Goal: Task Accomplishment & Management: Manage account settings

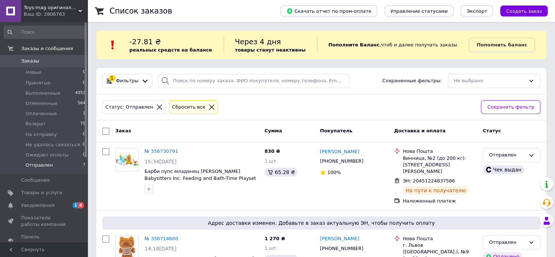
click at [186, 107] on div "Сбросить все" at bounding box center [189, 107] width 36 height 8
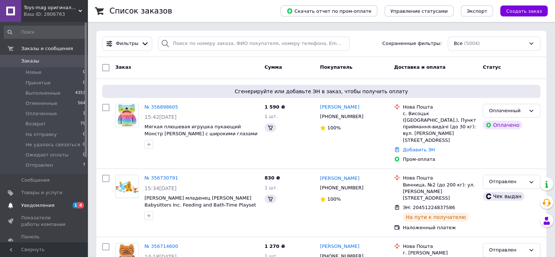
click at [57, 204] on span "Уведомления" at bounding box center [44, 205] width 46 height 7
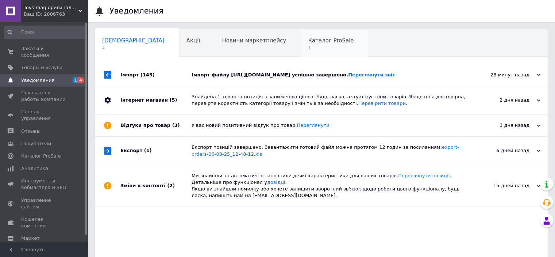
click at [308, 42] on span "Каталог ProSale" at bounding box center [331, 40] width 46 height 7
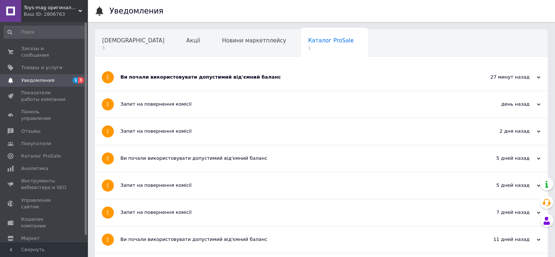
click at [234, 79] on div "Ви почали використовувати допустимий від'ємний баланс" at bounding box center [293, 77] width 347 height 7
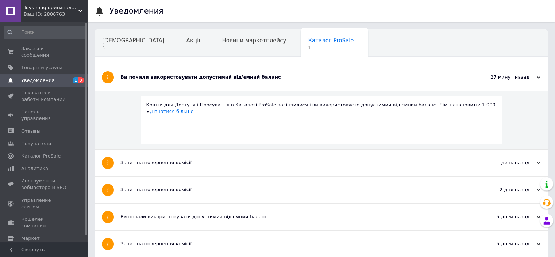
click at [234, 79] on div "Ви почали використовувати допустимий від'ємний баланс" at bounding box center [293, 77] width 347 height 7
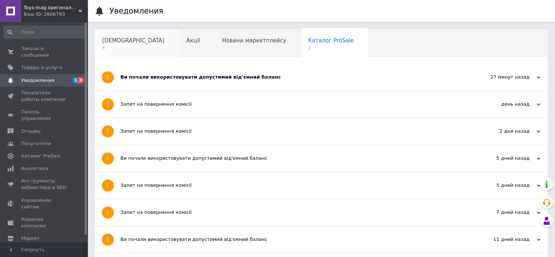
click at [118, 44] on span "[DEMOGRAPHIC_DATA]" at bounding box center [133, 40] width 62 height 7
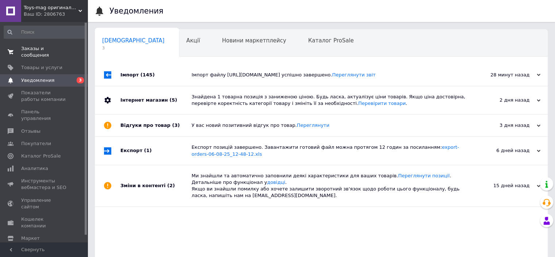
click at [59, 48] on span "Заказы и сообщения" at bounding box center [44, 51] width 46 height 13
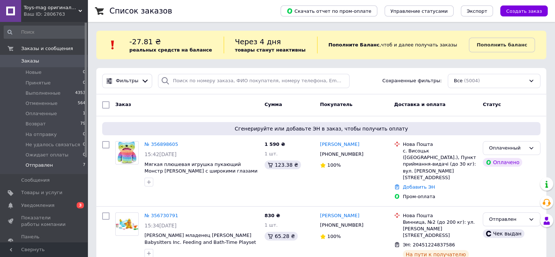
click at [58, 166] on li "Отправлен 7" at bounding box center [45, 167] width 90 height 14
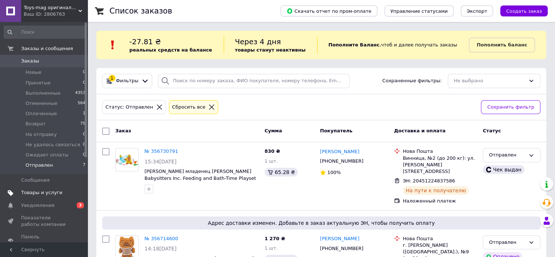
click at [37, 194] on span "Товары и услуги" at bounding box center [41, 192] width 41 height 7
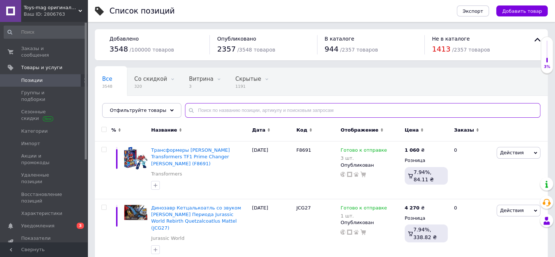
paste input "JGB58"
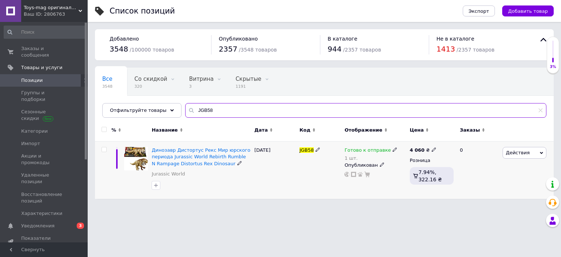
type input "JGB58"
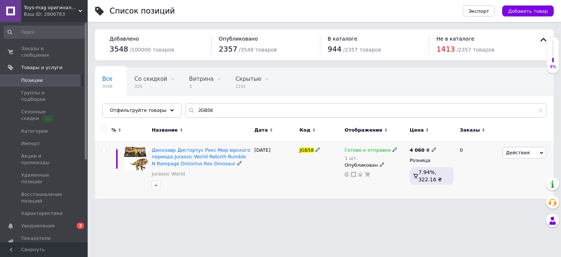
click at [392, 150] on icon at bounding box center [394, 149] width 4 height 4
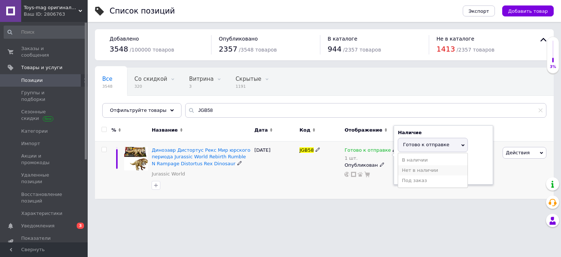
click at [406, 170] on li "Нет в наличии" at bounding box center [432, 170] width 69 height 10
drag, startPoint x: 407, startPoint y: 170, endPoint x: 402, endPoint y: 172, distance: 5.2
click at [402, 172] on input "1" at bounding box center [425, 173] width 55 height 15
type input "0"
click at [331, 180] on div "JGB58" at bounding box center [320, 169] width 45 height 57
